Goal: Check status: Check status

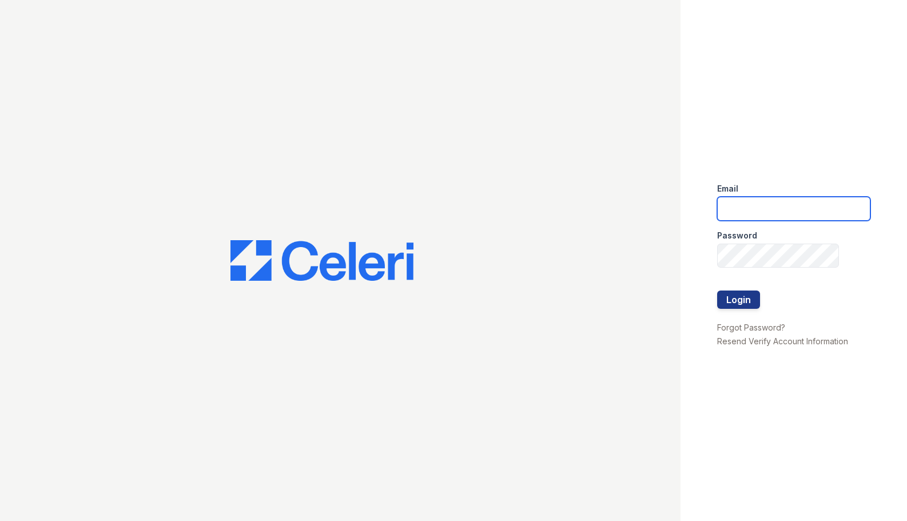
click at [750, 203] on input "email" at bounding box center [794, 209] width 154 height 24
type input "[EMAIL_ADDRESS][DOMAIN_NAME]"
drag, startPoint x: 751, startPoint y: 312, endPoint x: 751, endPoint y: 305, distance: 6.3
click at [751, 312] on div at bounding box center [794, 314] width 154 height 11
click at [751, 304] on button "Login" at bounding box center [738, 299] width 43 height 18
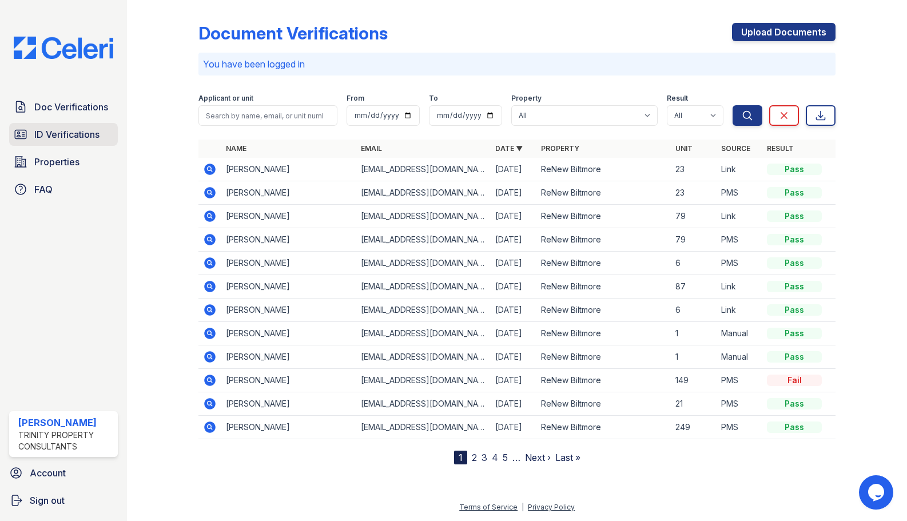
click at [52, 138] on span "ID Verifications" at bounding box center [66, 134] width 65 height 14
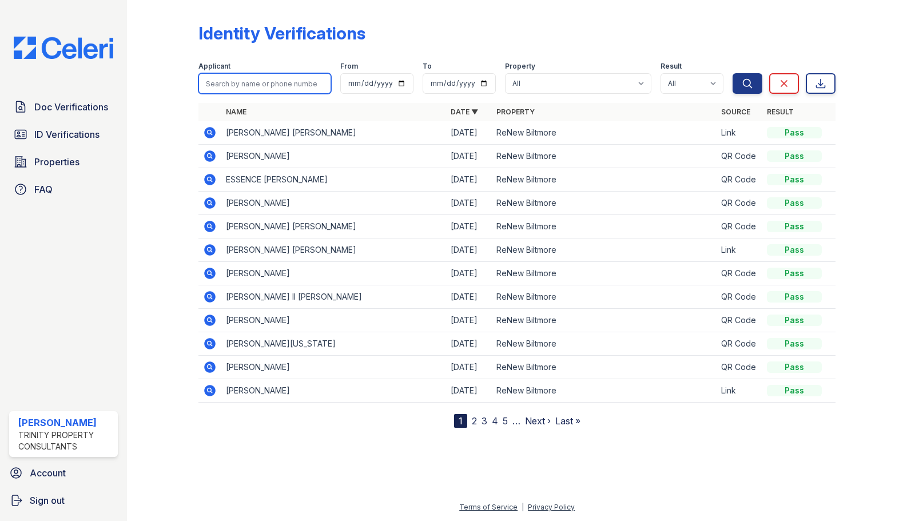
click at [261, 89] on input "search" at bounding box center [264, 83] width 133 height 21
type input "darryn"
click at [732, 73] on button "Search" at bounding box center [747, 83] width 30 height 21
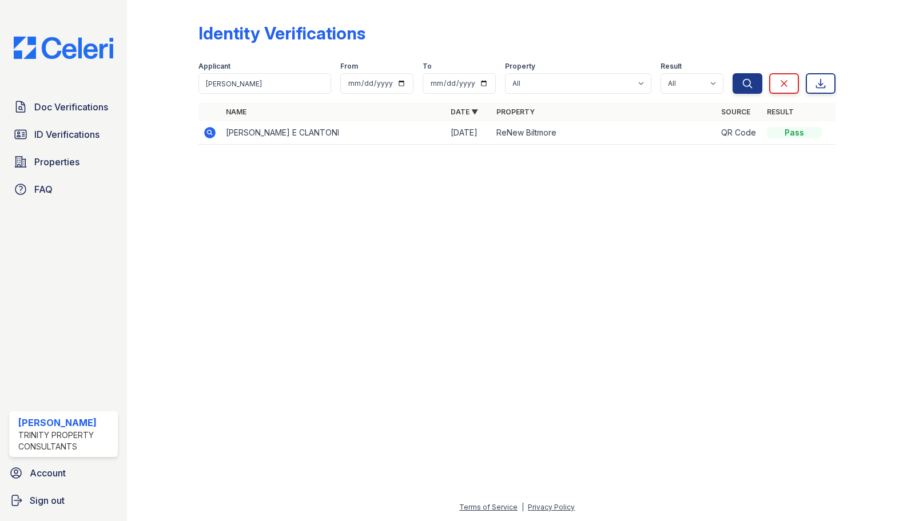
click at [209, 132] on icon at bounding box center [209, 131] width 3 height 3
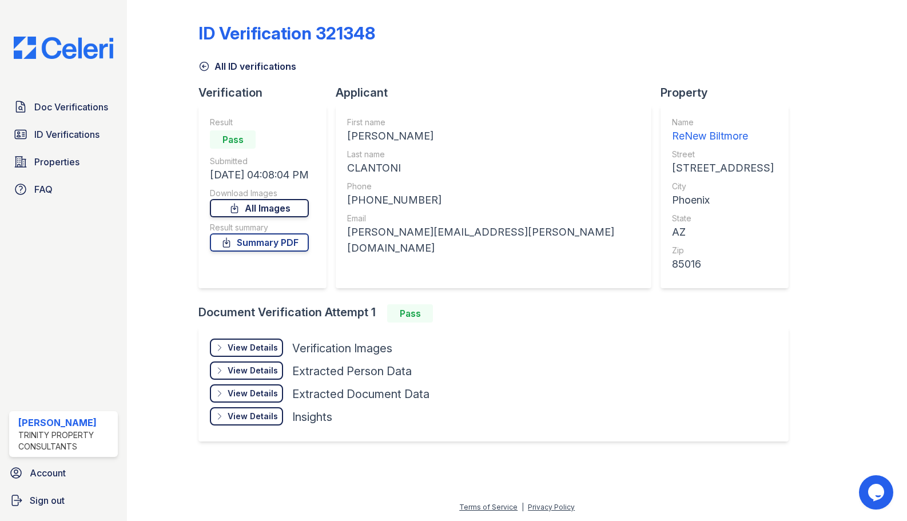
click at [276, 208] on link "All Images" at bounding box center [259, 208] width 99 height 18
drag, startPoint x: 275, startPoint y: 238, endPoint x: 288, endPoint y: 245, distance: 14.6
click at [275, 238] on link "Summary PDF" at bounding box center [259, 242] width 99 height 18
